Goal: Check status: Check status

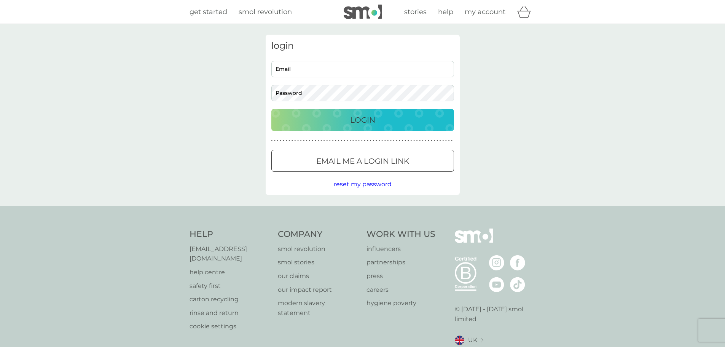
click at [353, 73] on input "Email" at bounding box center [362, 69] width 183 height 16
type input "[EMAIL_ADDRESS][DOMAIN_NAME]"
click at [271, 109] on button "Login" at bounding box center [362, 120] width 183 height 22
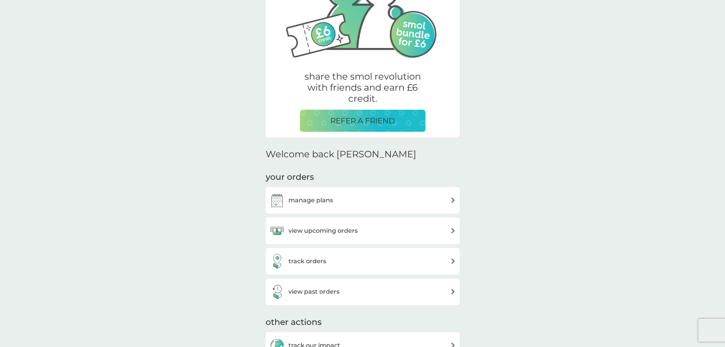
scroll to position [152, 0]
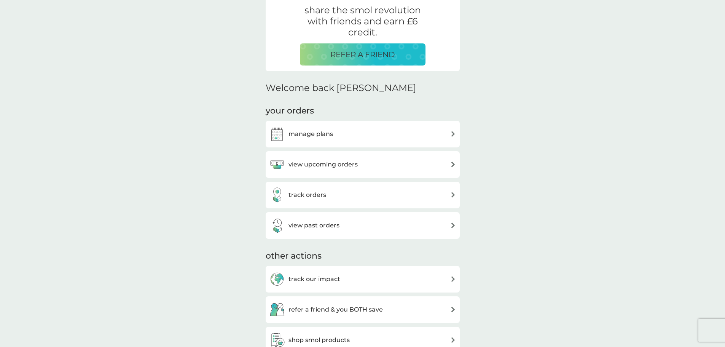
click at [306, 162] on h3 "view upcoming orders" at bounding box center [322, 164] width 69 height 10
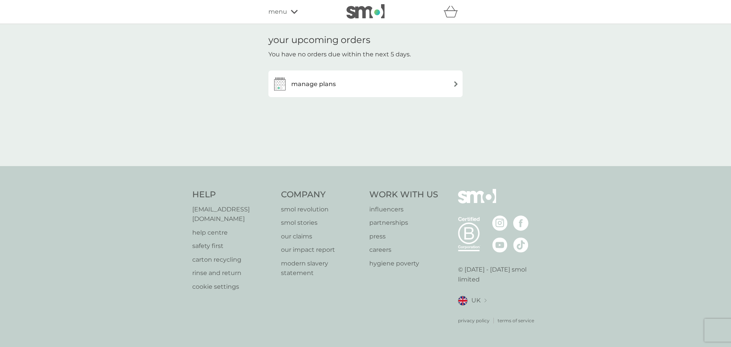
click at [288, 18] on div "refer a friend & you BOTH save smol impact smol shop your smol plans your upcom…" at bounding box center [365, 11] width 194 height 15
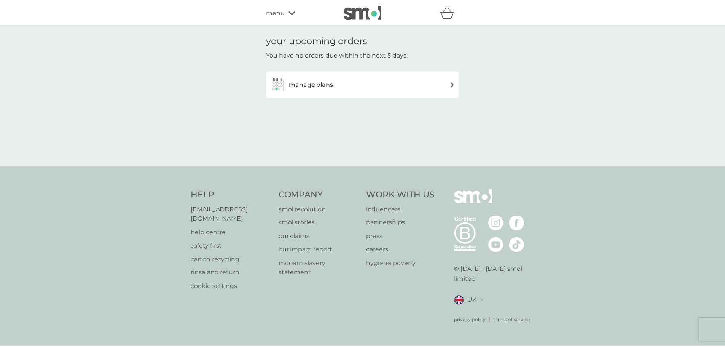
scroll to position [152, 0]
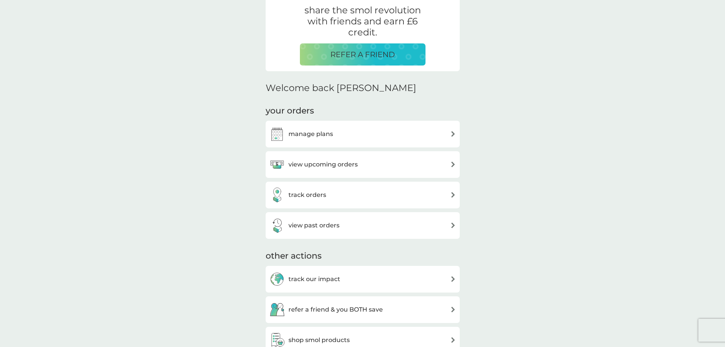
click at [347, 199] on div "track orders" at bounding box center [362, 194] width 186 height 15
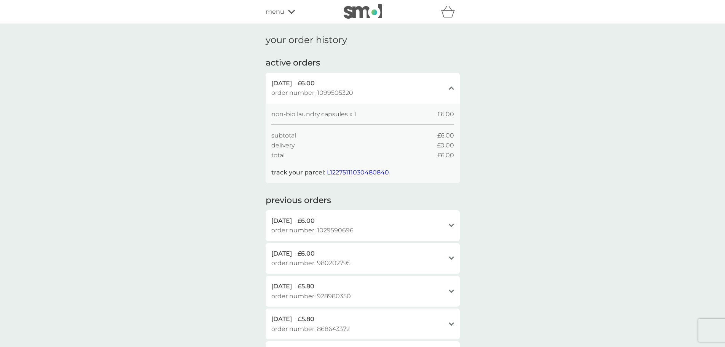
click at [371, 170] on span "L12275111030480840" at bounding box center [358, 172] width 62 height 7
